Goal: Navigation & Orientation: Find specific page/section

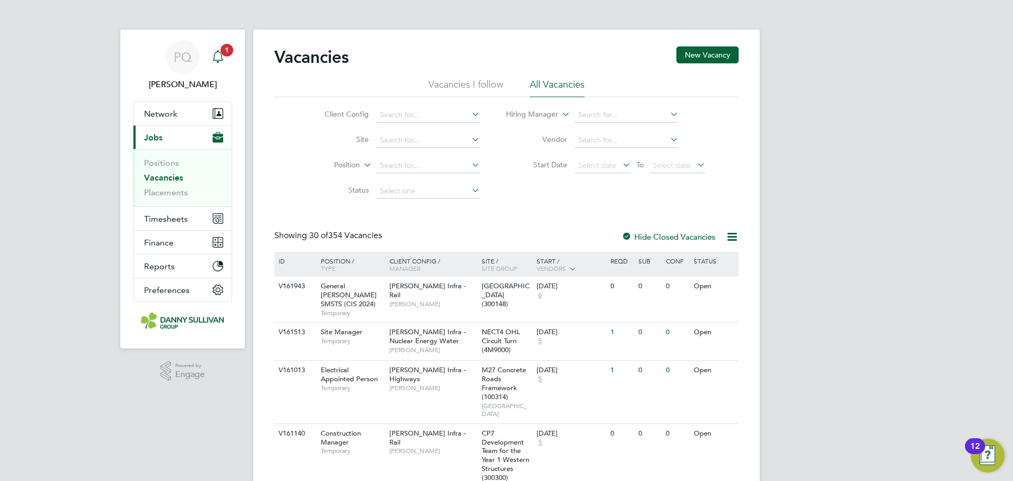
click at [213, 55] on icon "Main navigation" at bounding box center [218, 56] width 13 height 13
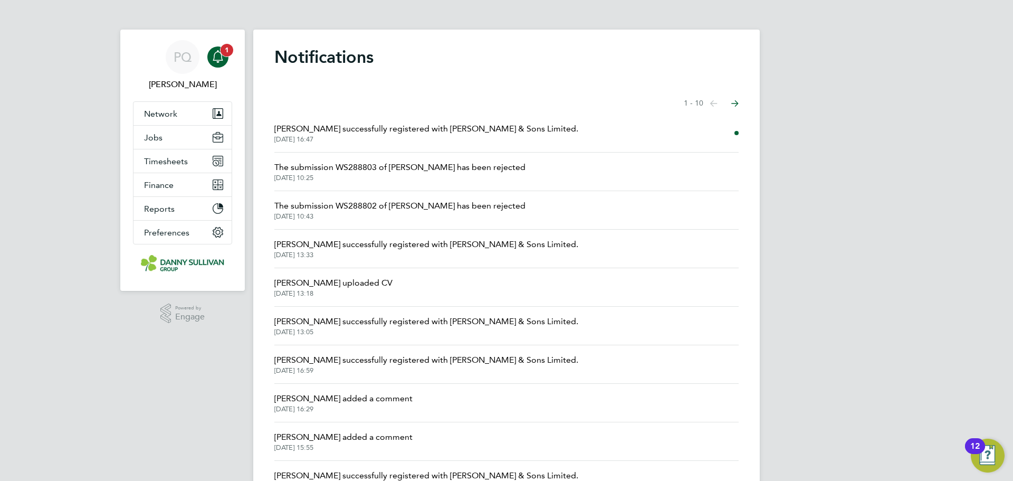
click at [219, 59] on icon "Main navigation" at bounding box center [218, 56] width 13 height 13
click at [223, 56] on icon "Main navigation" at bounding box center [218, 56] width 13 height 13
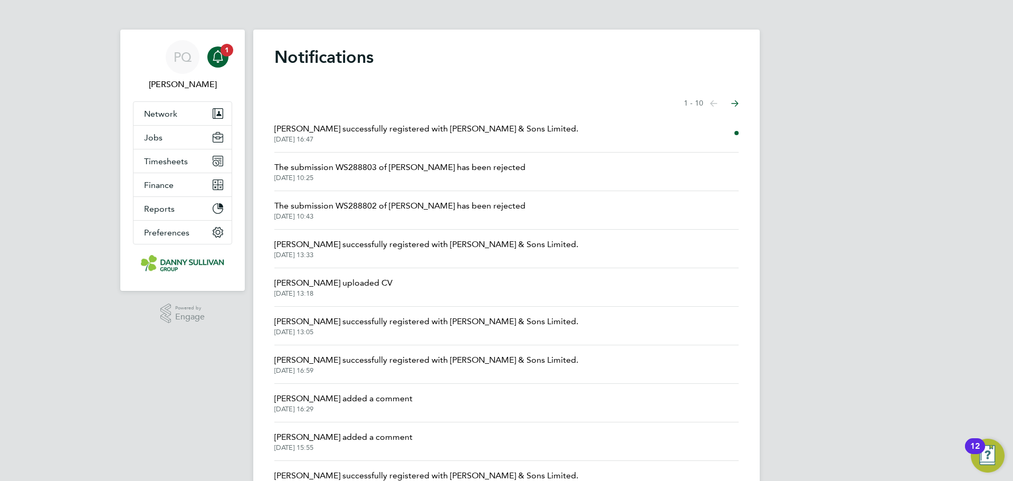
click at [260, 49] on div "Notifications Showing items 1 - 10 items Previous page Next page [PERSON_NAME] …" at bounding box center [506, 275] width 507 height 491
click at [227, 52] on span "1" at bounding box center [227, 50] width 13 height 13
click at [221, 62] on icon "Main navigation" at bounding box center [218, 56] width 13 height 13
click at [220, 62] on icon "Main navigation" at bounding box center [218, 56] width 13 height 13
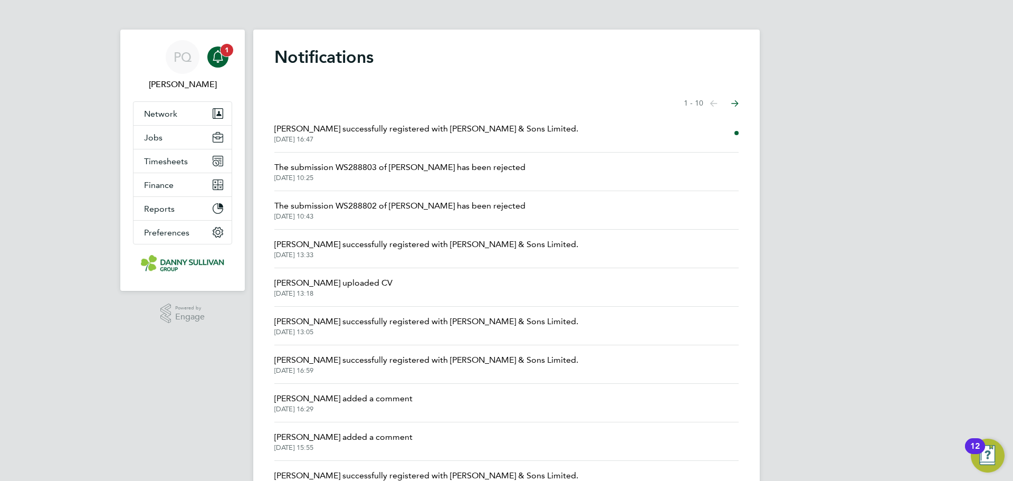
click at [220, 62] on icon "Main navigation" at bounding box center [218, 56] width 13 height 13
drag, startPoint x: 220, startPoint y: 62, endPoint x: 221, endPoint y: 55, distance: 7.4
click at [220, 62] on icon "Main navigation" at bounding box center [218, 56] width 13 height 13
click at [224, 46] on span "1" at bounding box center [227, 50] width 13 height 13
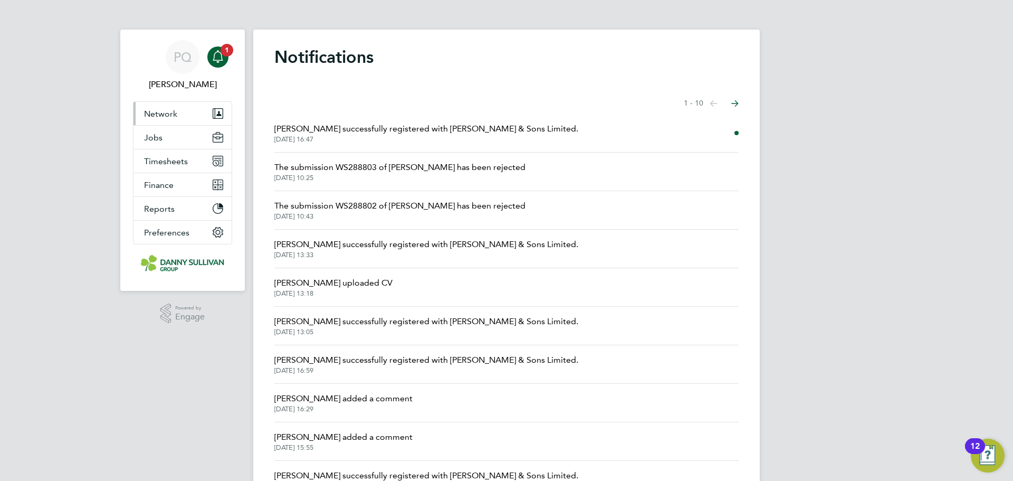
click at [192, 115] on button "Network" at bounding box center [183, 113] width 98 height 23
click at [222, 54] on app-alerts-badge "1" at bounding box center [227, 50] width 14 height 14
click at [224, 58] on icon "Main navigation" at bounding box center [218, 56] width 13 height 13
